Goal: Transaction & Acquisition: Purchase product/service

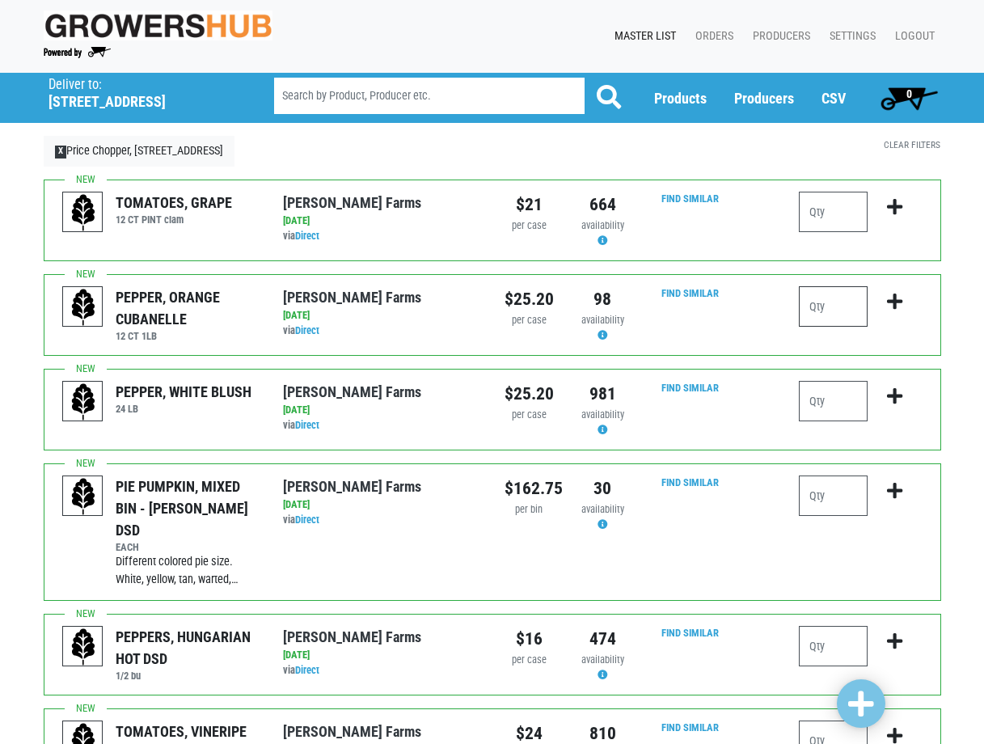
click at [822, 304] on input "number" at bounding box center [833, 306] width 69 height 40
type input "1"
click at [822, 404] on input "number" at bounding box center [833, 401] width 69 height 40
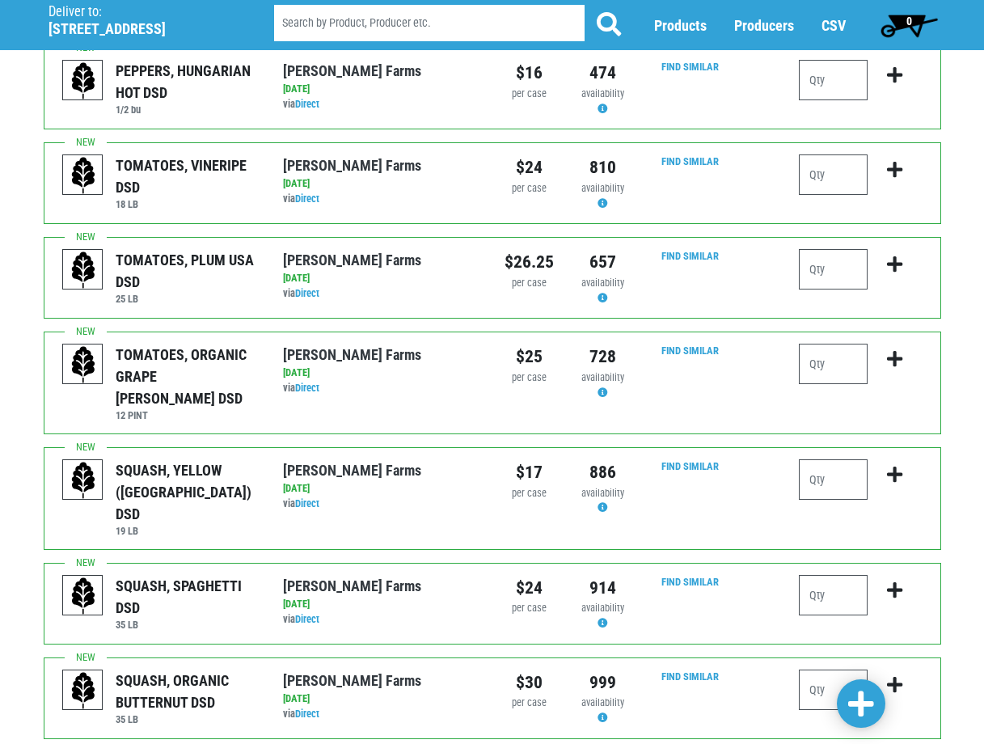
scroll to position [647, 0]
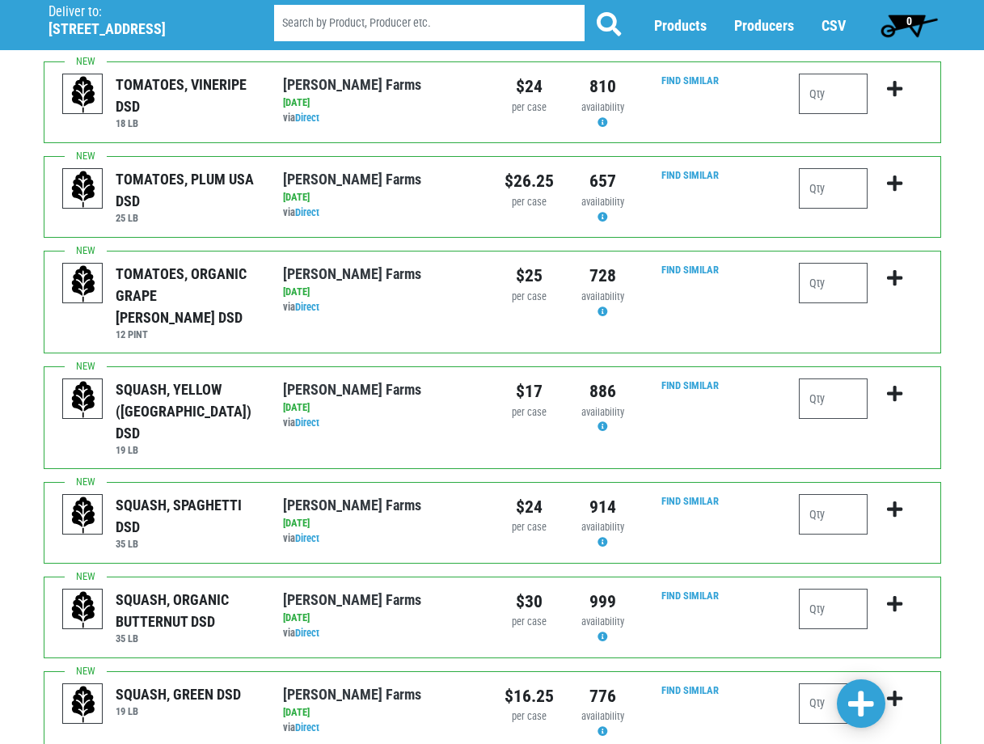
type input "1"
click at [826, 683] on input "number" at bounding box center [833, 703] width 69 height 40
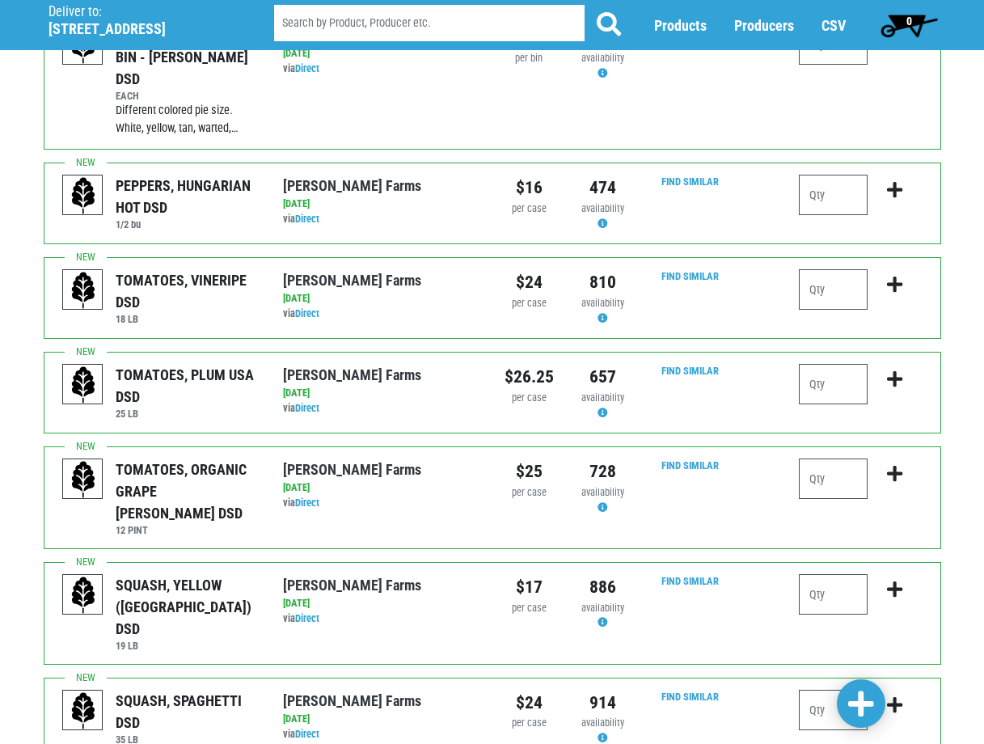
scroll to position [485, 0]
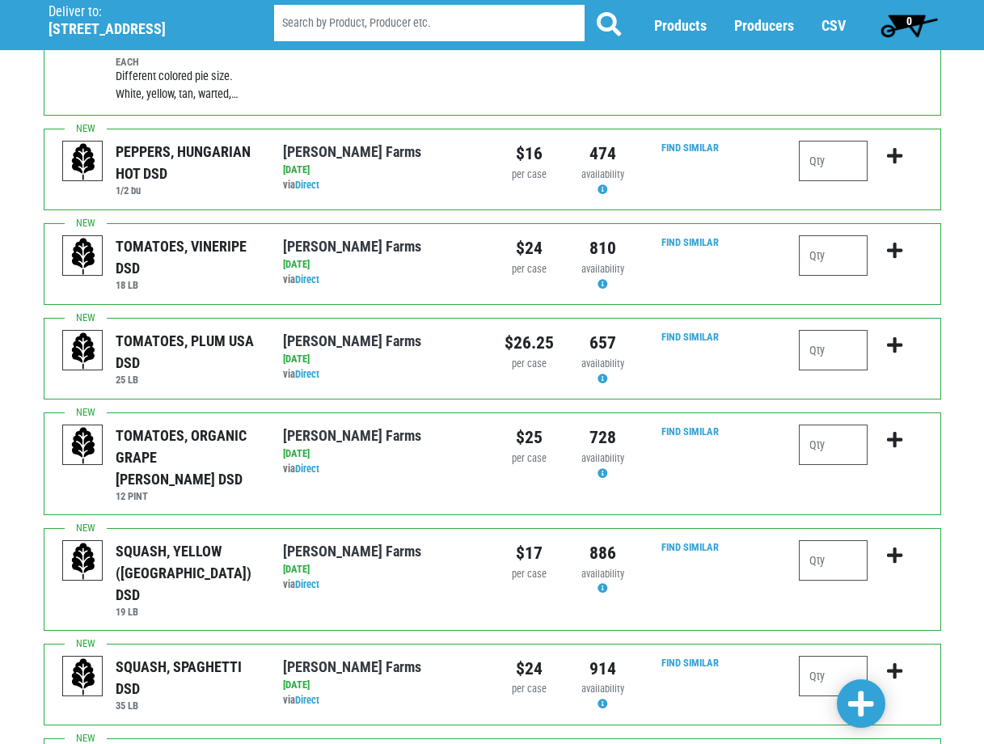
type input "1"
click at [854, 701] on span at bounding box center [861, 704] width 26 height 29
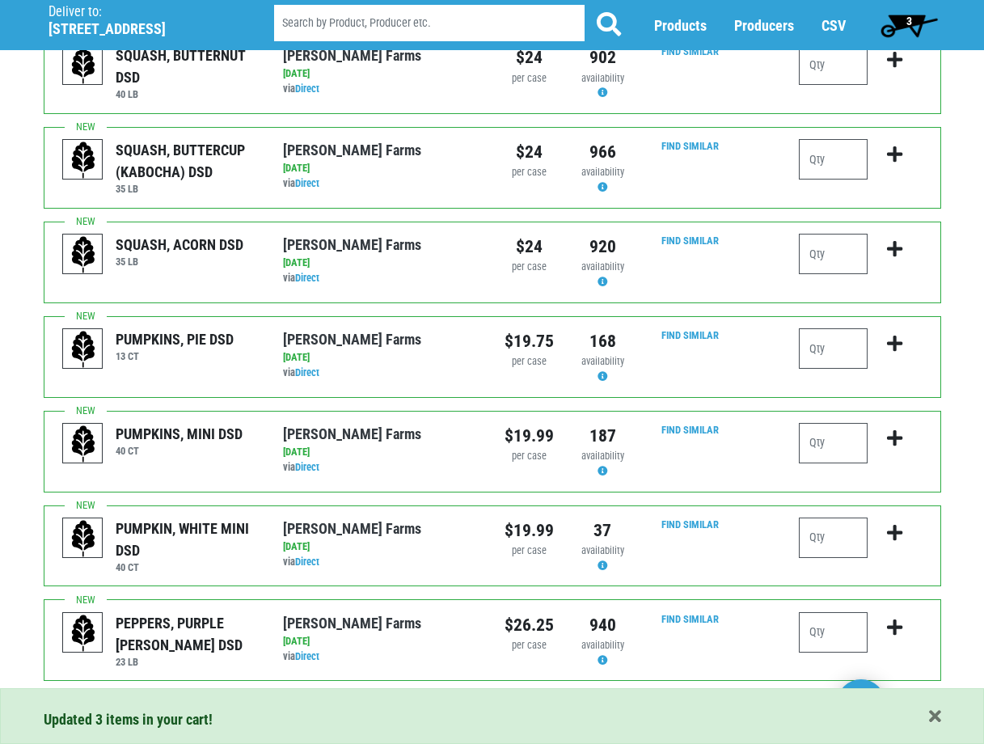
scroll to position [1524, 0]
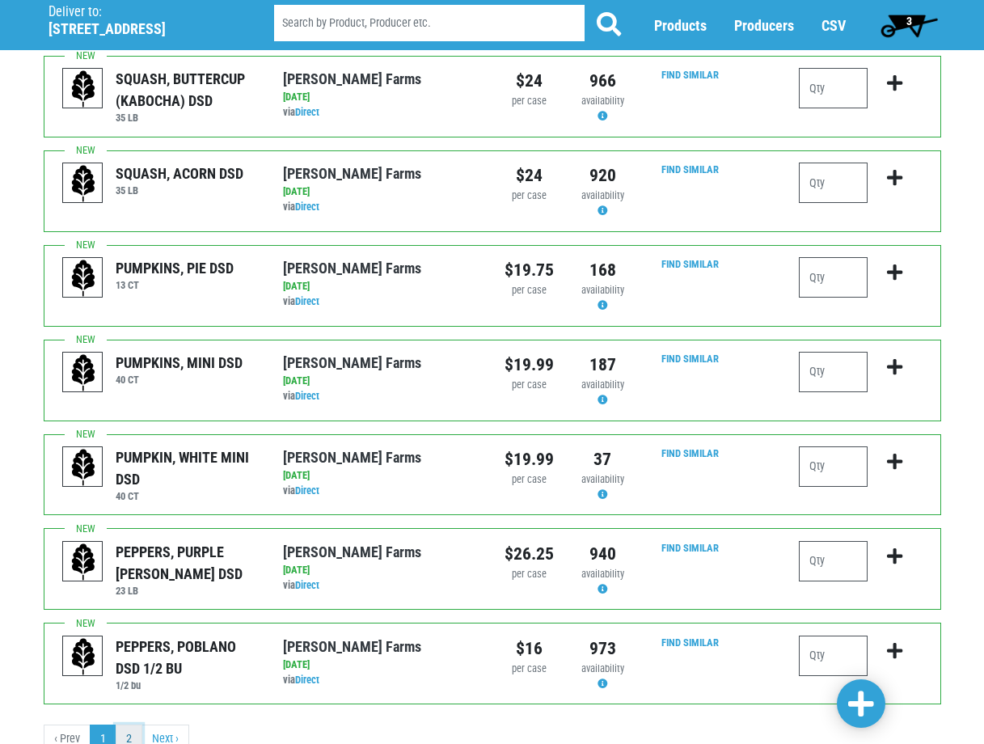
click at [126, 725] on link "2" at bounding box center [129, 739] width 27 height 29
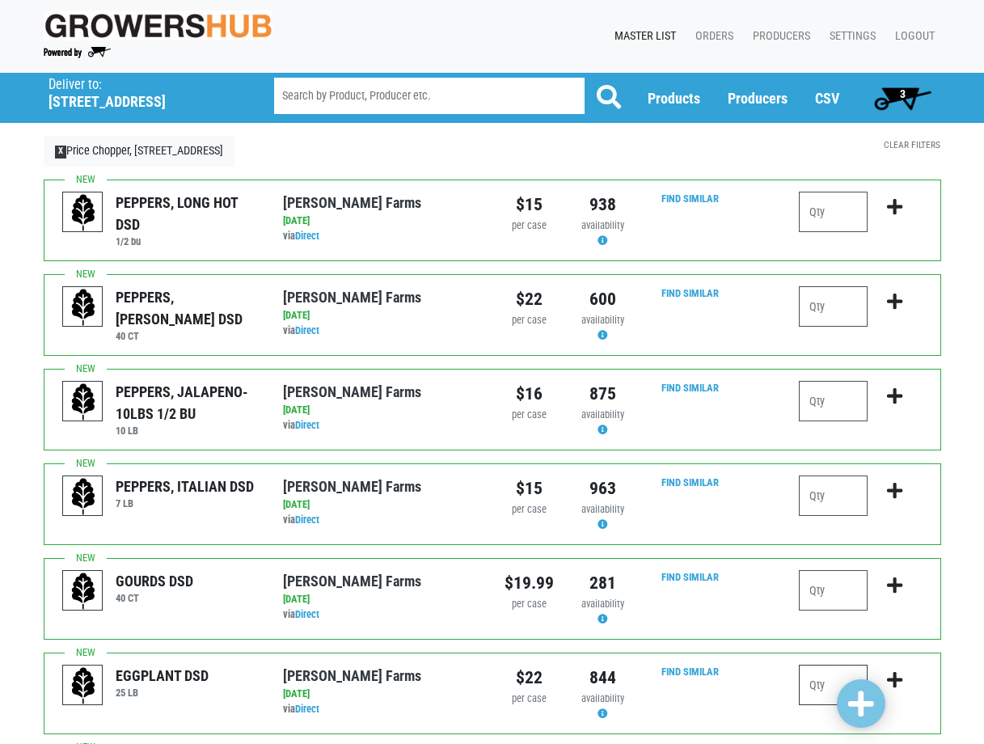
click at [811, 687] on input "number" at bounding box center [833, 685] width 69 height 40
type input "1"
click at [834, 404] on input "number" at bounding box center [833, 401] width 69 height 40
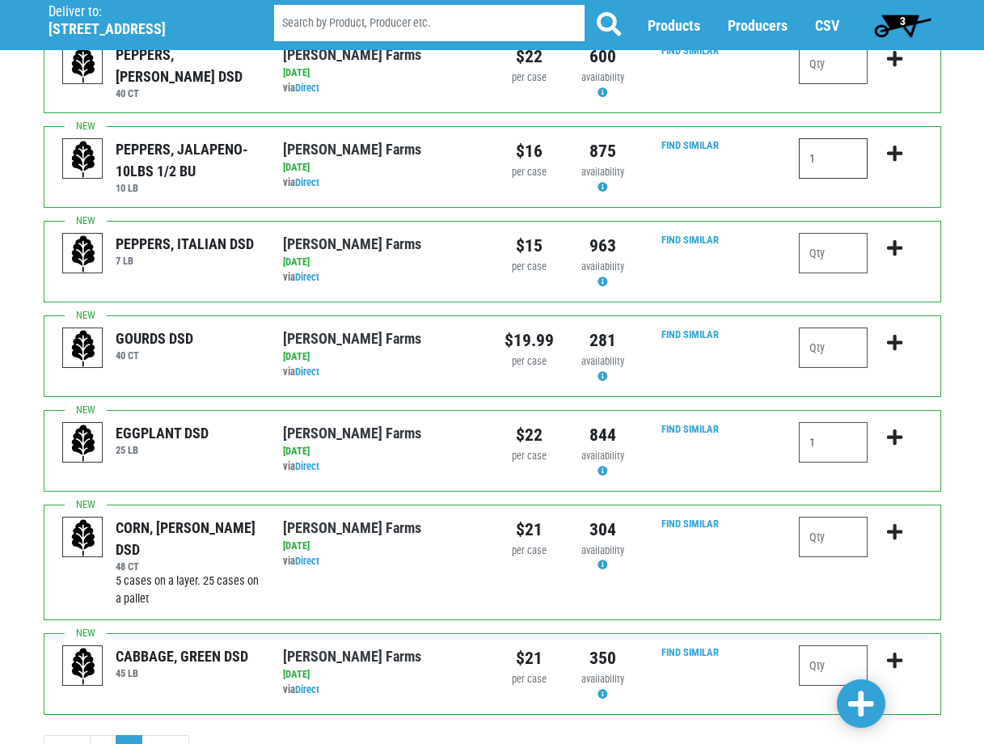
scroll to position [316, 0]
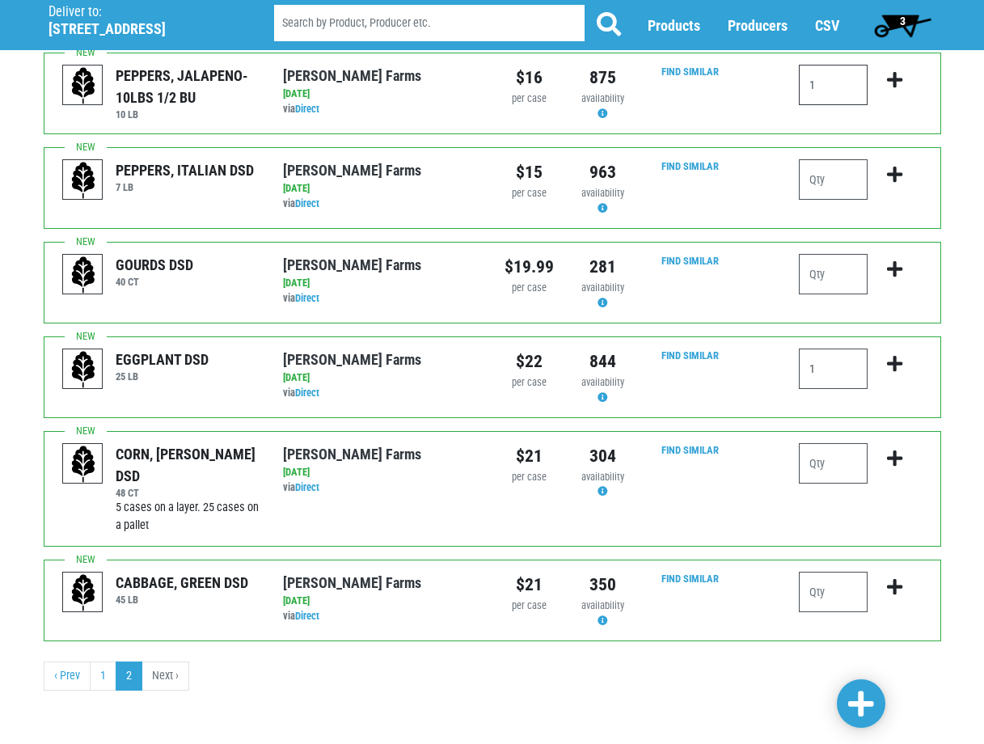
type input "1"
click at [858, 705] on span at bounding box center [861, 704] width 26 height 29
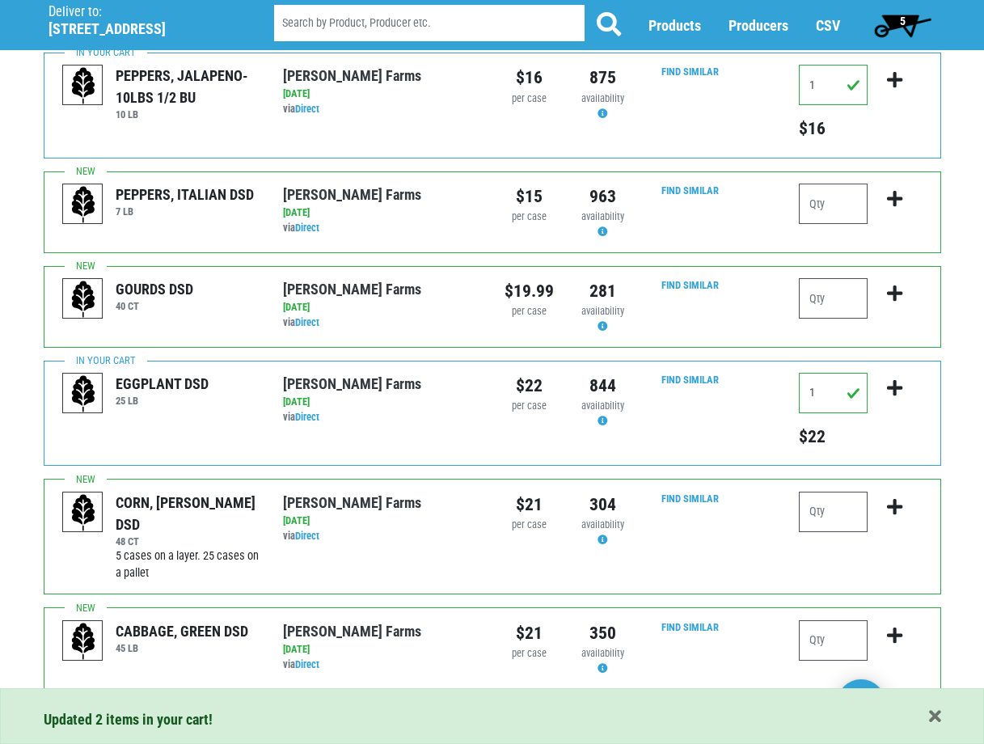
click at [891, 20] on span "5" at bounding box center [903, 25] width 72 height 32
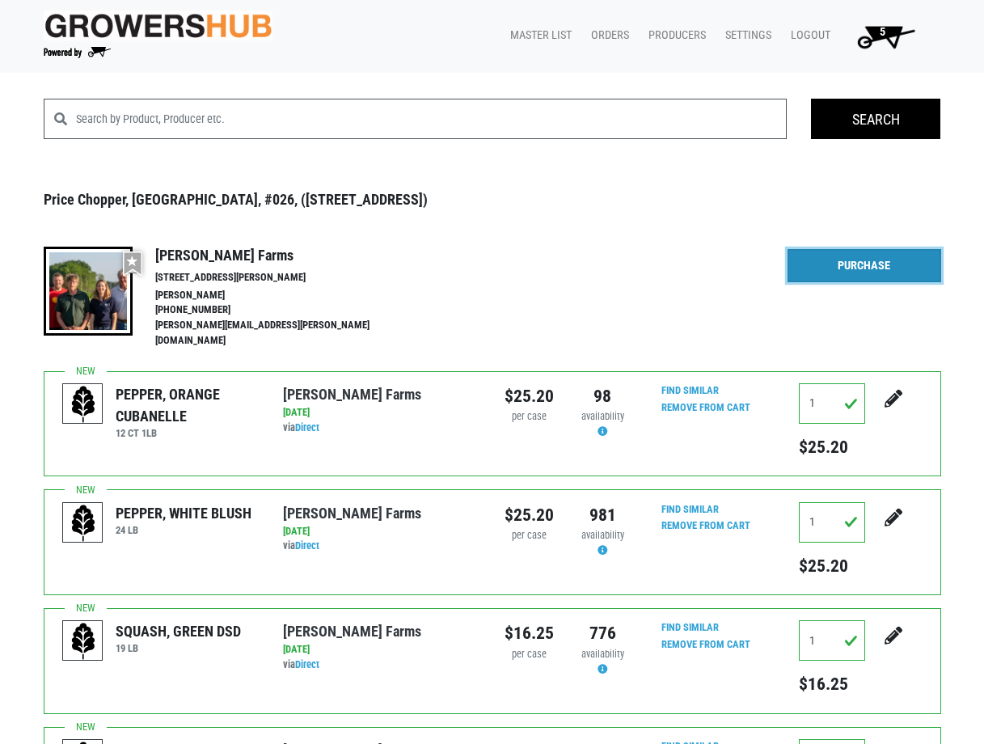
click at [848, 258] on link "Purchase" at bounding box center [865, 266] width 154 height 34
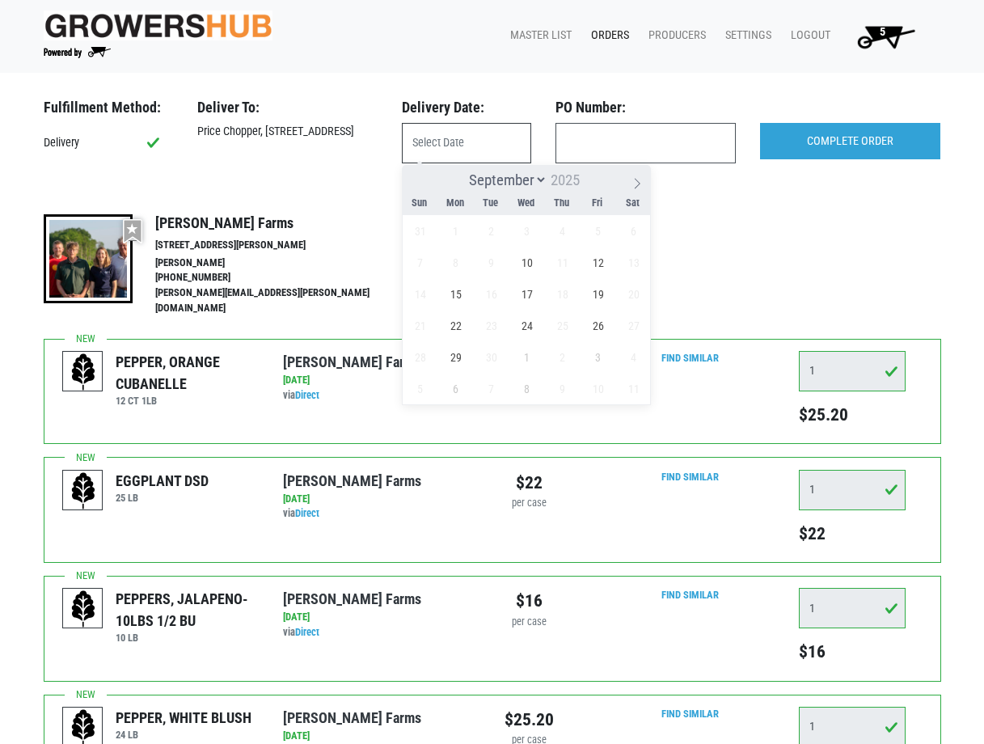
click at [471, 148] on input "text" at bounding box center [466, 143] width 129 height 40
click at [526, 252] on span "10" at bounding box center [527, 263] width 32 height 32
type input "2025-09-10"
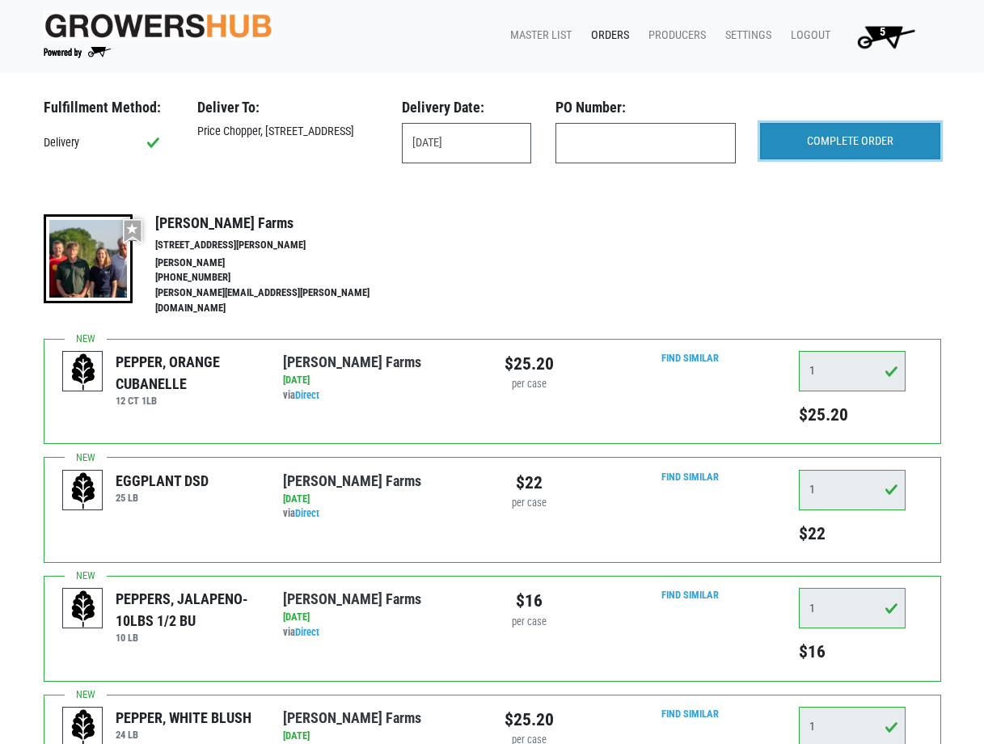
click at [807, 135] on input "COMPLETE ORDER" at bounding box center [850, 141] width 180 height 37
